Goal: Navigation & Orientation: Go to known website

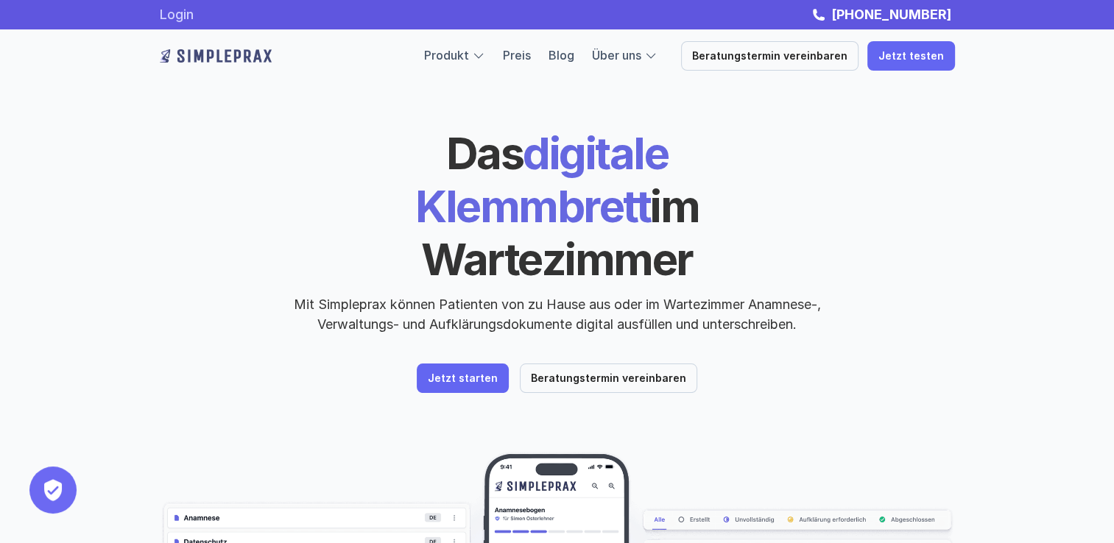
click at [185, 17] on link "Login" at bounding box center [177, 14] width 34 height 15
click at [987, 330] on header "Das digitale Klemmbrett im Wartezimmer Mit Simpleprax können Patienten von zu H…" at bounding box center [557, 421] width 883 height 842
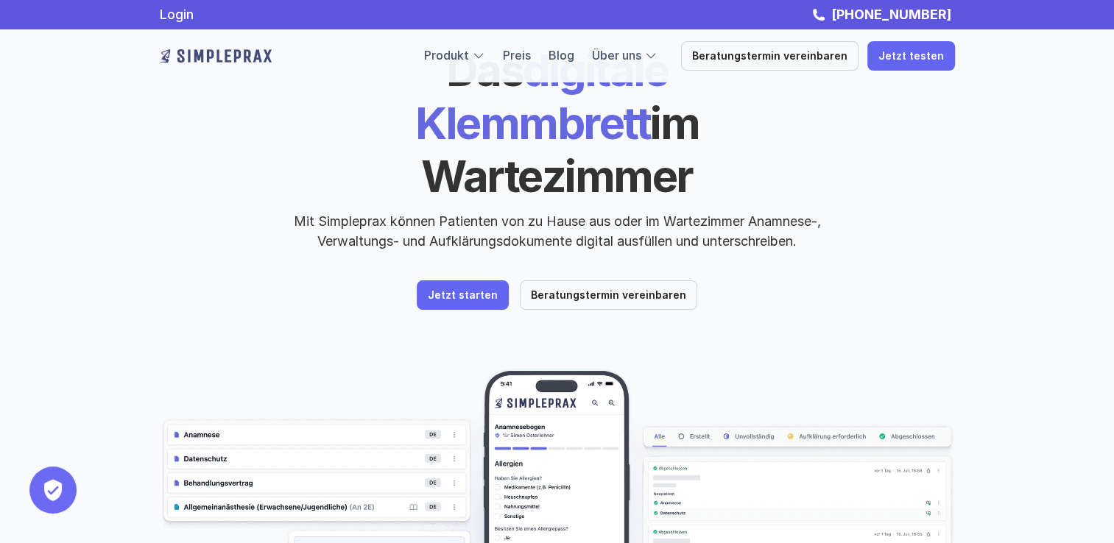
scroll to position [147, 0]
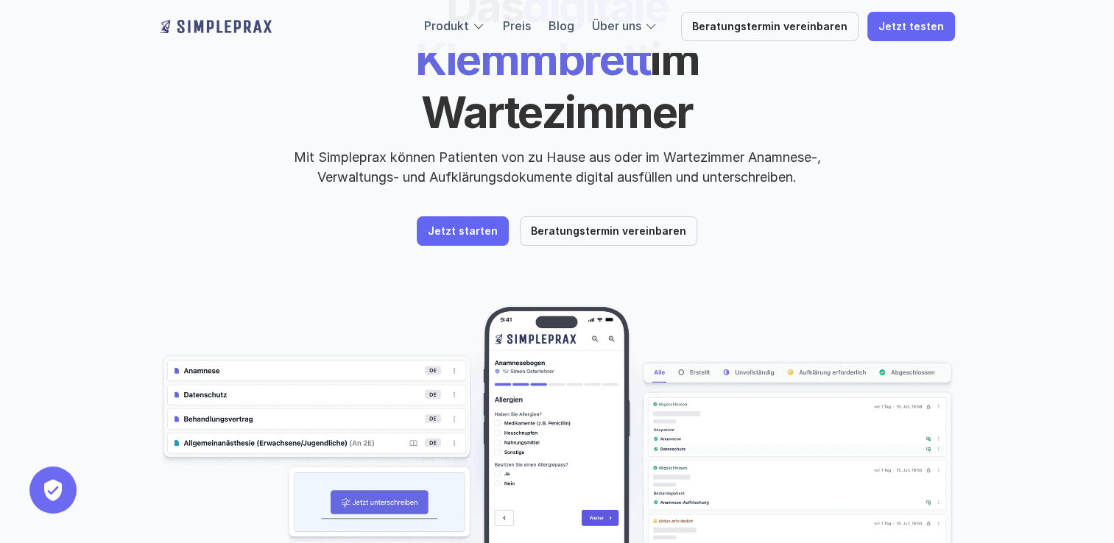
click at [199, 317] on img at bounding box center [557, 463] width 795 height 317
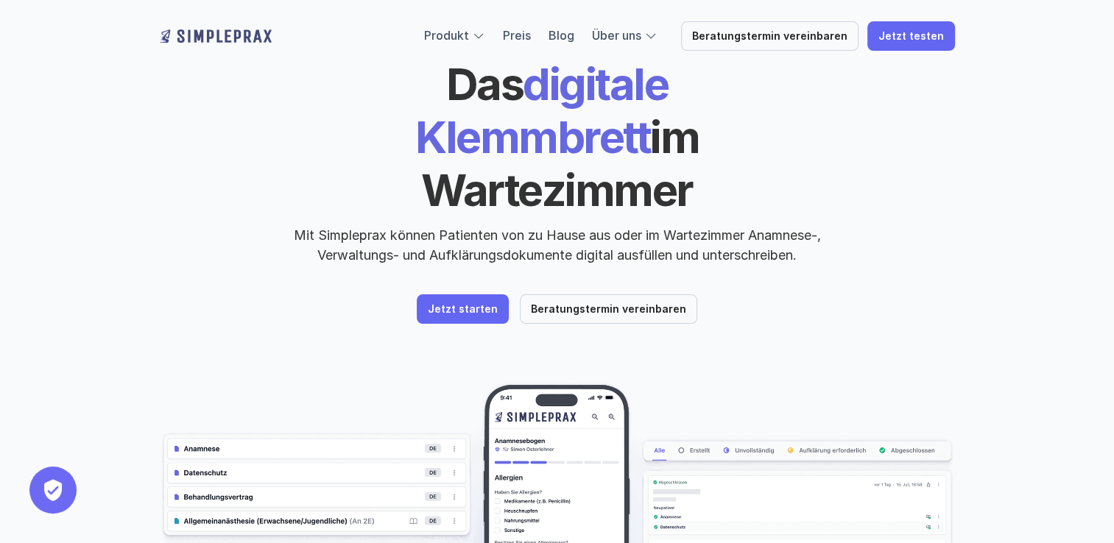
scroll to position [221, 0]
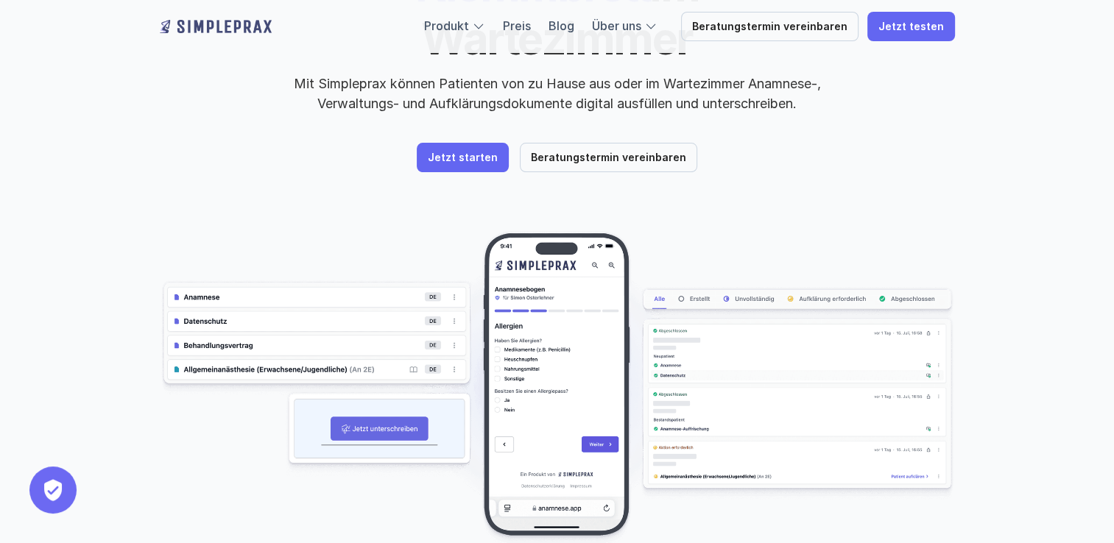
click at [205, 245] on img at bounding box center [557, 389] width 795 height 317
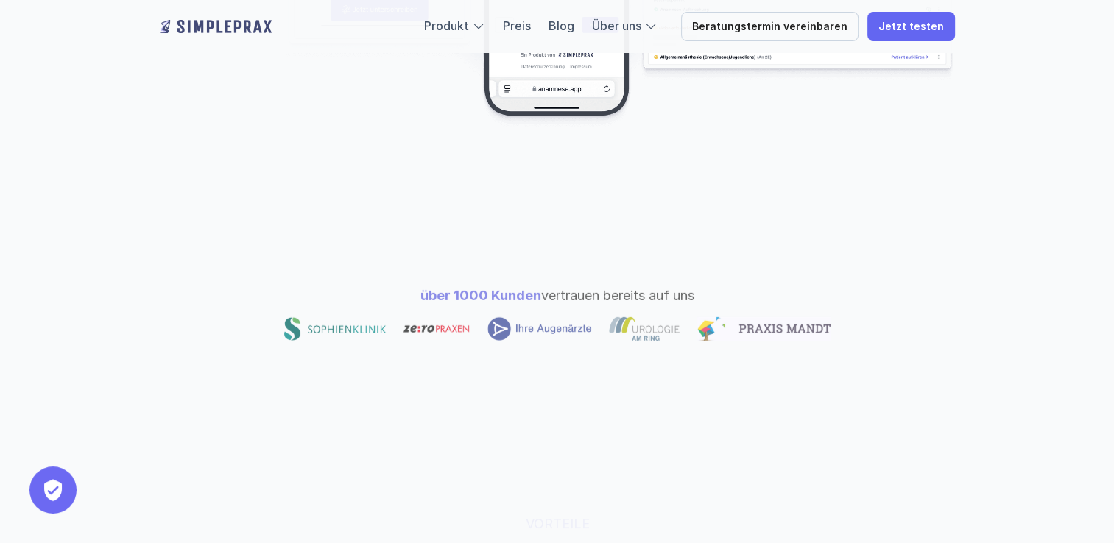
scroll to position [736, 0]
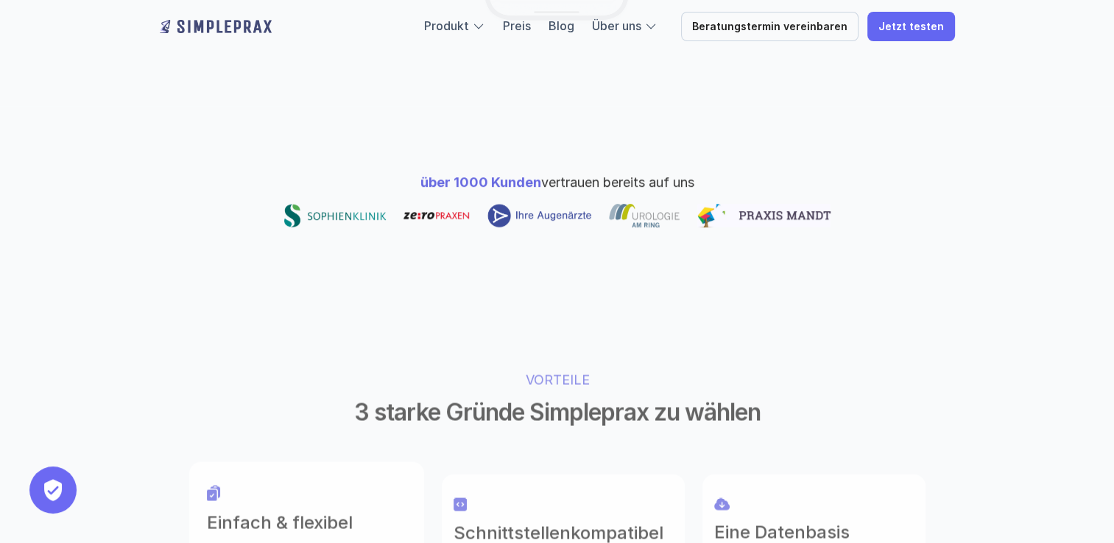
click at [788, 311] on div "VORTEILE 3 starke Gründe Simpleprax zu wählen Einfach & flexibel Simpleprax pas…" at bounding box center [557, 522] width 883 height 422
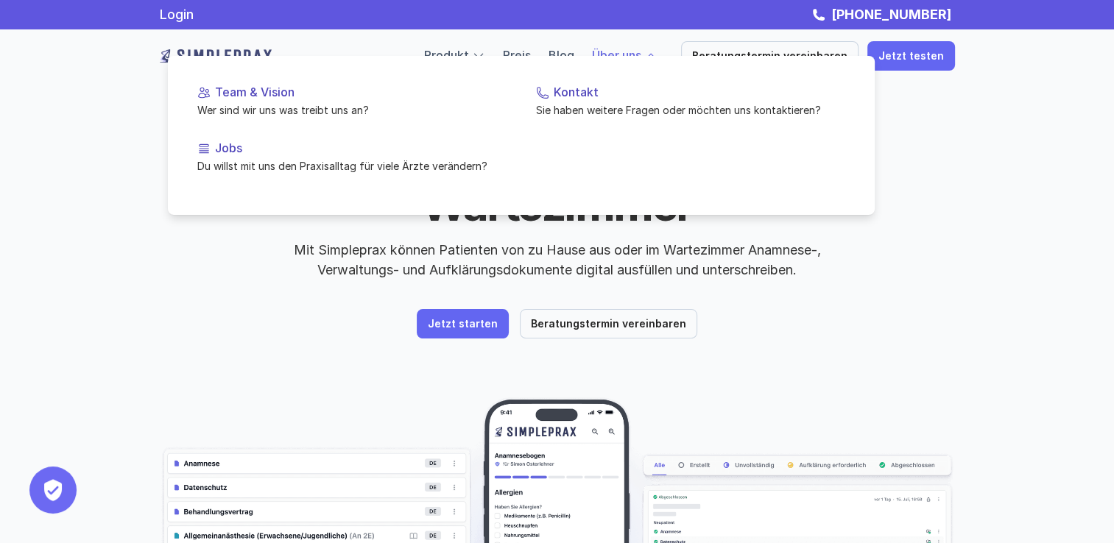
scroll to position [0, 0]
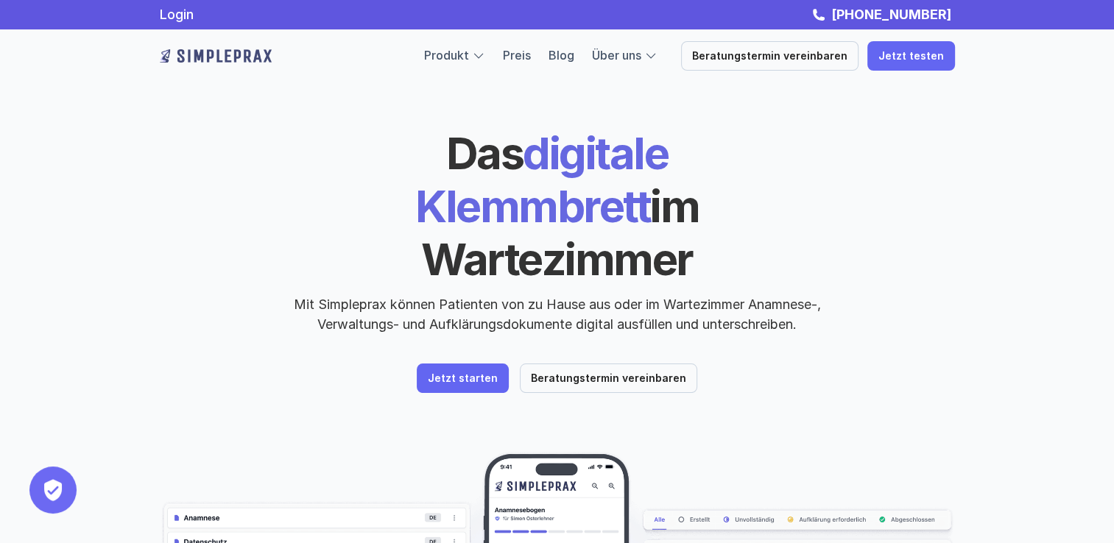
click at [1045, 290] on div "Das digitale Klemmbrett im Wartezimmer Mit Simpleprax können Patienten von zu H…" at bounding box center [557, 421] width 1114 height 842
click at [472, 372] on p "Jetzt starten" at bounding box center [463, 378] width 70 height 13
click at [187, 13] on link "Login" at bounding box center [177, 14] width 34 height 15
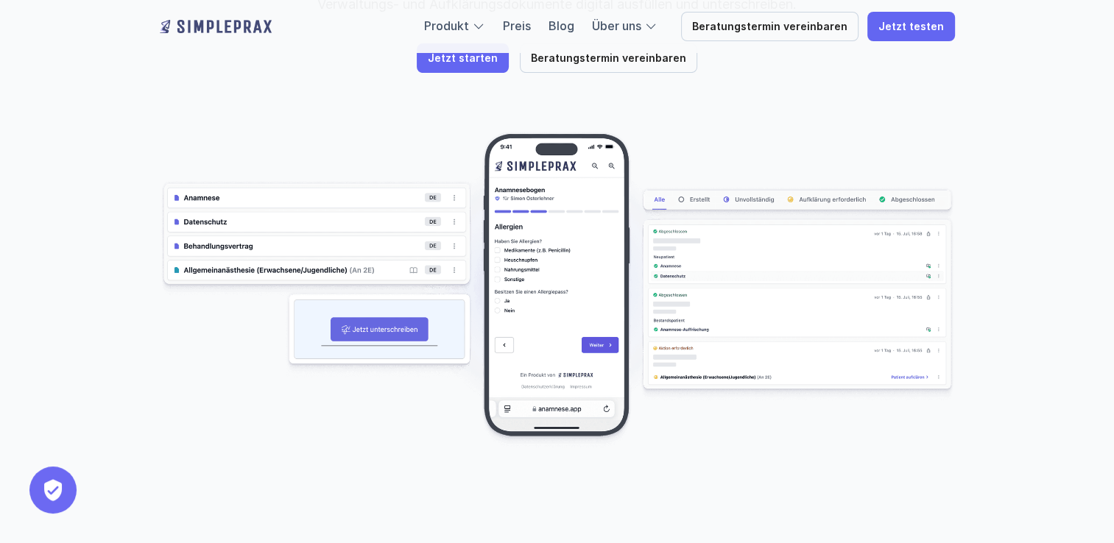
scroll to position [147, 0]
